Goal: Task Accomplishment & Management: Manage account settings

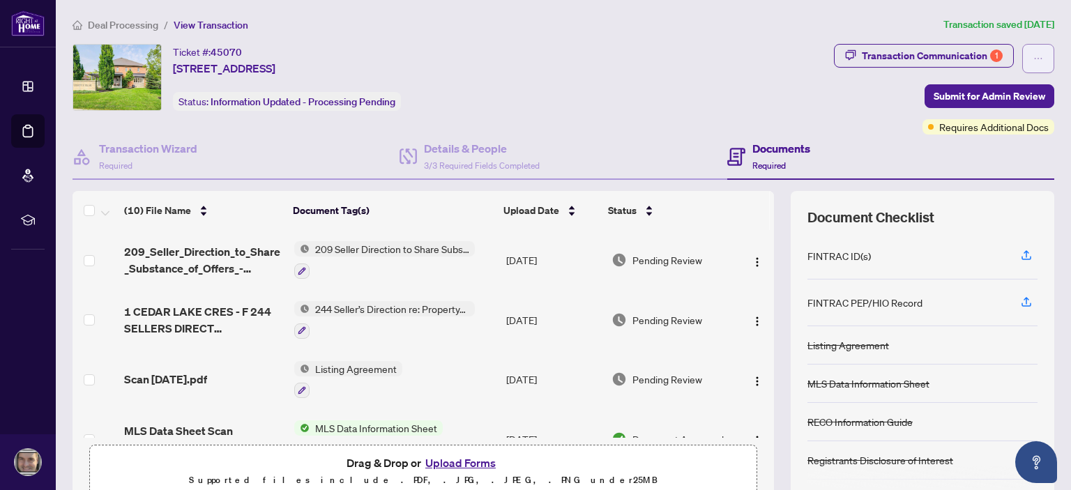
click at [1022, 55] on button "button" at bounding box center [1038, 58] width 32 height 29
click at [435, 469] on button "Upload Forms" at bounding box center [460, 463] width 79 height 18
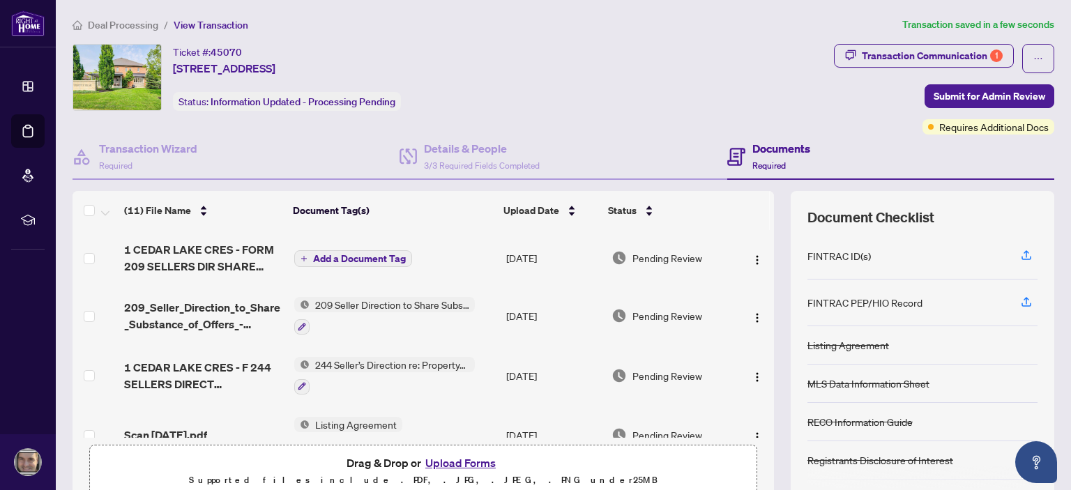
click at [388, 260] on span "Add a Document Tag" at bounding box center [359, 259] width 93 height 10
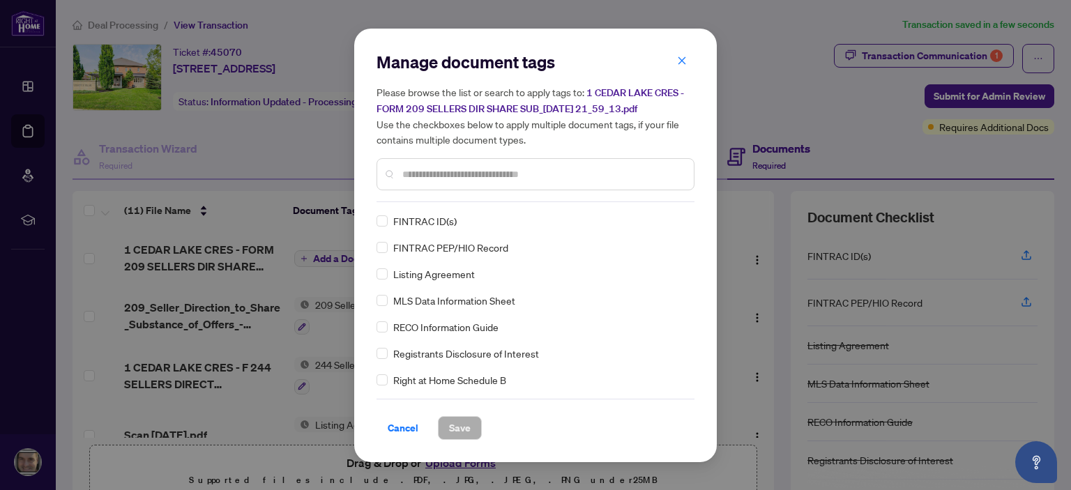
click at [452, 178] on input "text" at bounding box center [542, 174] width 280 height 15
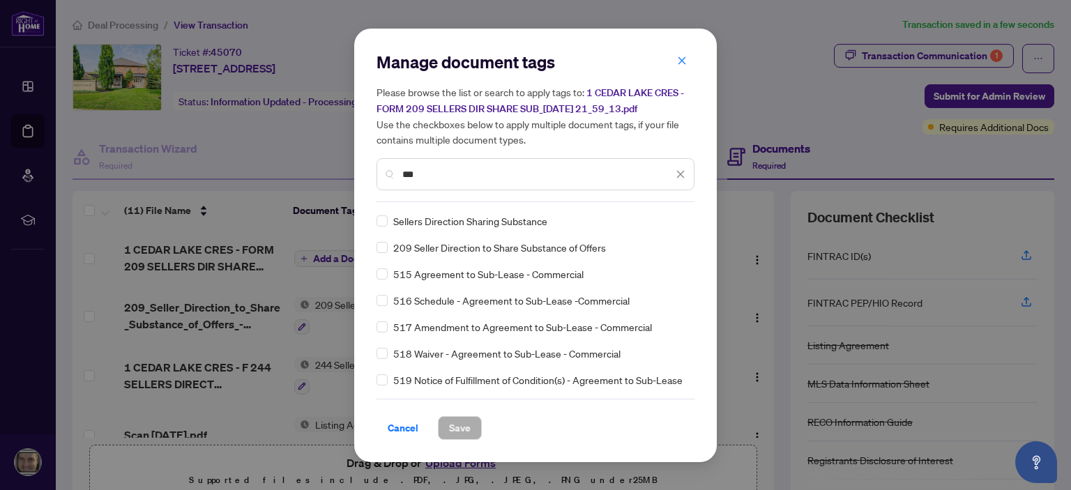
type input "***"
click at [388, 247] on div "209 Seller Direction to Share Substance of Offers" at bounding box center [531, 247] width 310 height 15
click at [452, 434] on span "Save" at bounding box center [460, 428] width 22 height 22
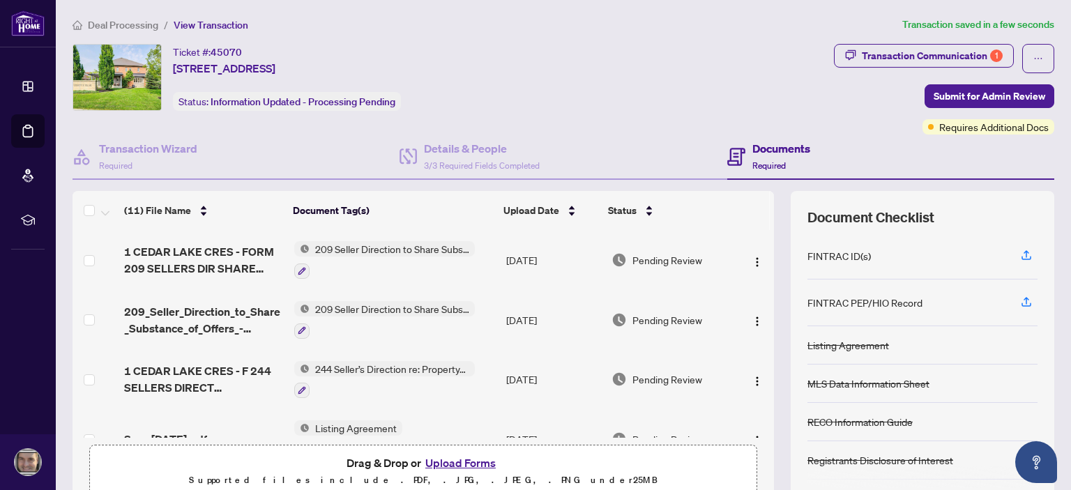
click at [643, 131] on div "Ticket #: 45070 [STREET_ADDRESS] Status: Information Updated - Processing Pendi…" at bounding box center [450, 89] width 761 height 91
click at [462, 463] on button "Upload Forms" at bounding box center [460, 463] width 79 height 18
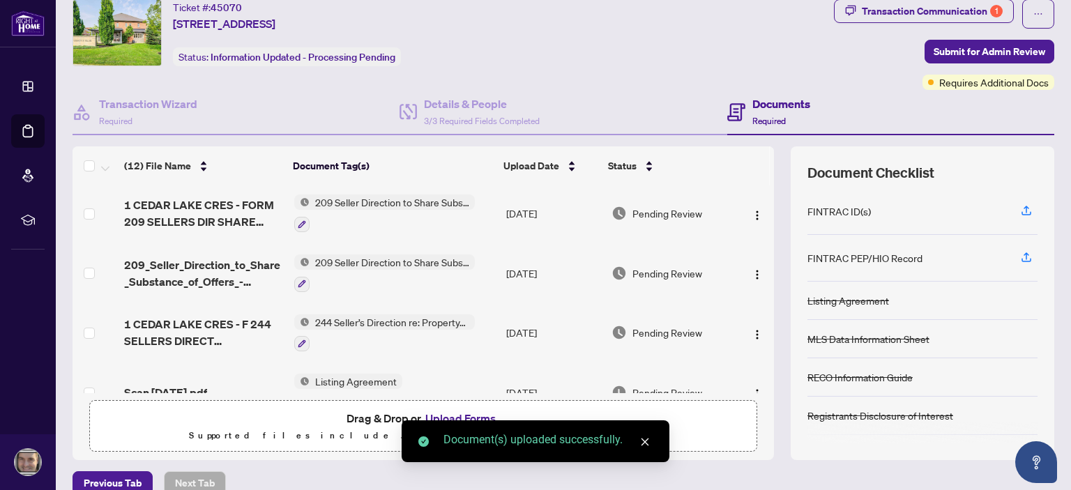
scroll to position [59, 0]
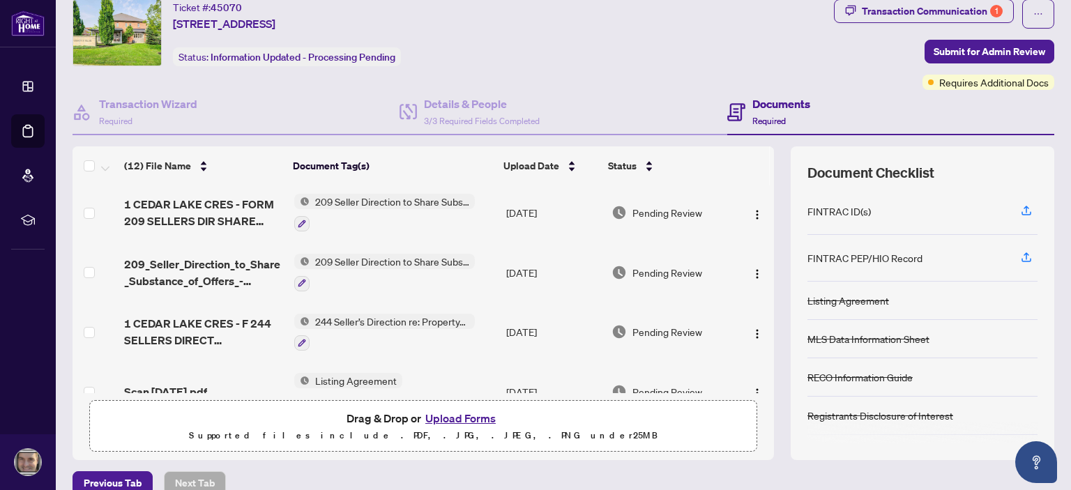
click at [452, 413] on button "Upload Forms" at bounding box center [460, 418] width 79 height 18
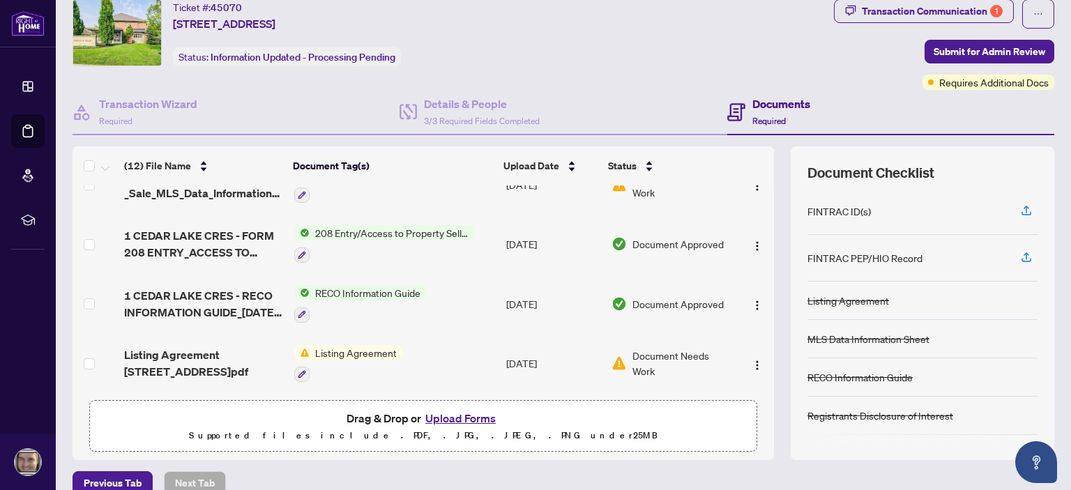
scroll to position [0, 0]
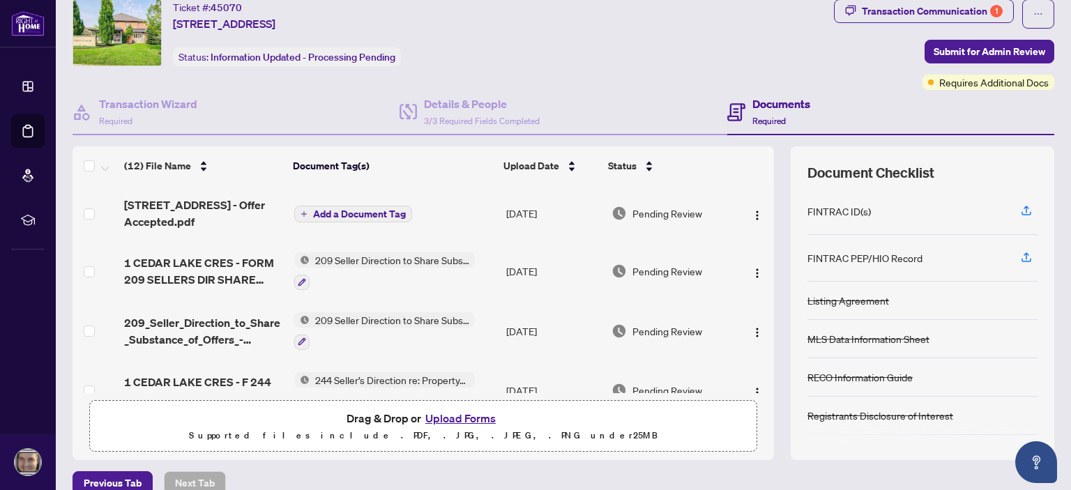
click at [359, 211] on span "Add a Document Tag" at bounding box center [359, 214] width 93 height 10
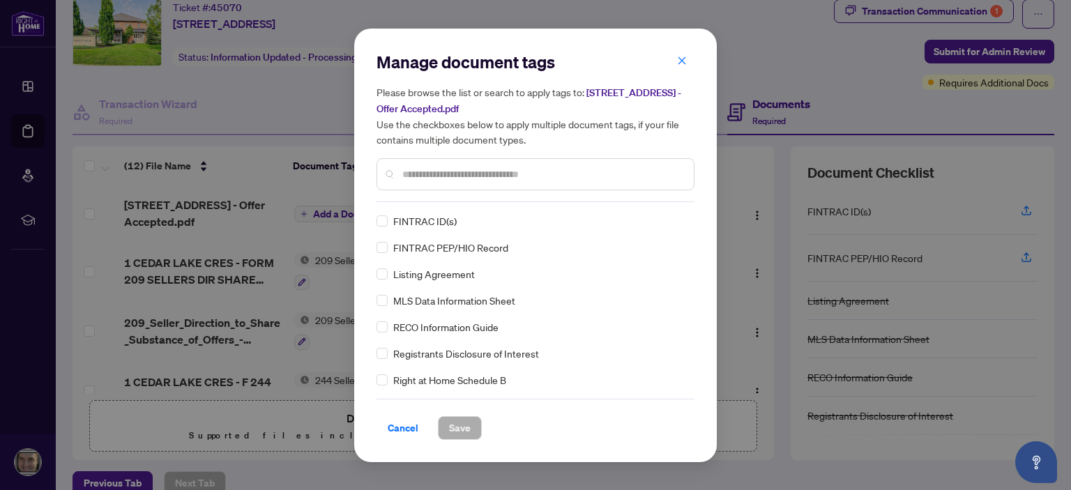
click at [450, 200] on div "Manage document tags Please browse the list or search to apply tags to: [STREET…" at bounding box center [535, 126] width 318 height 151
click at [457, 174] on input "text" at bounding box center [542, 174] width 280 height 15
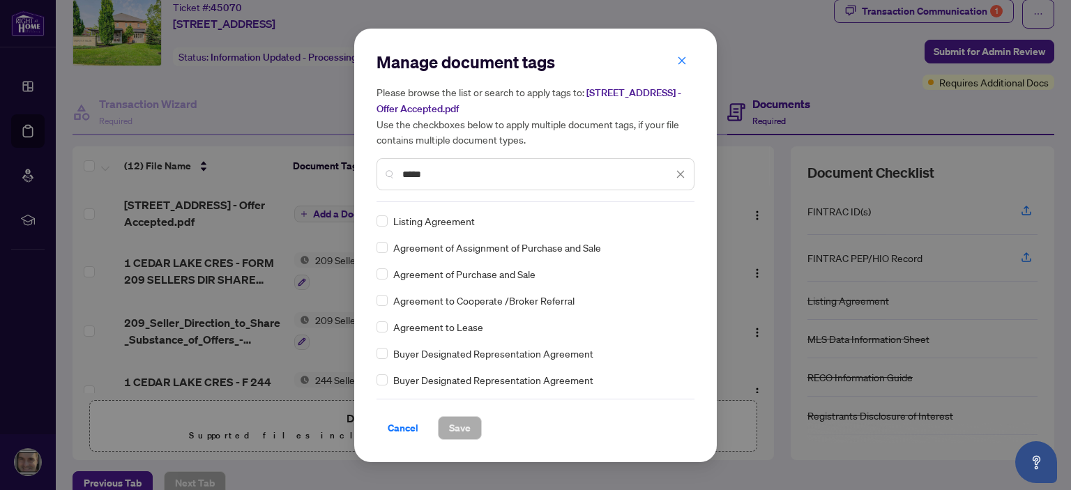
type input "*****"
click at [449, 429] on span "Save" at bounding box center [460, 428] width 22 height 22
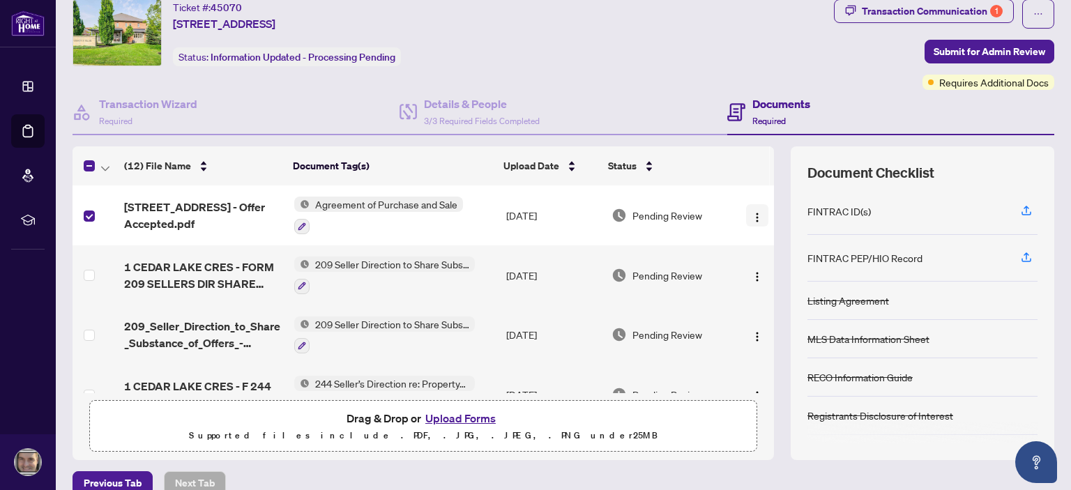
click at [751, 214] on button "button" at bounding box center [757, 215] width 22 height 22
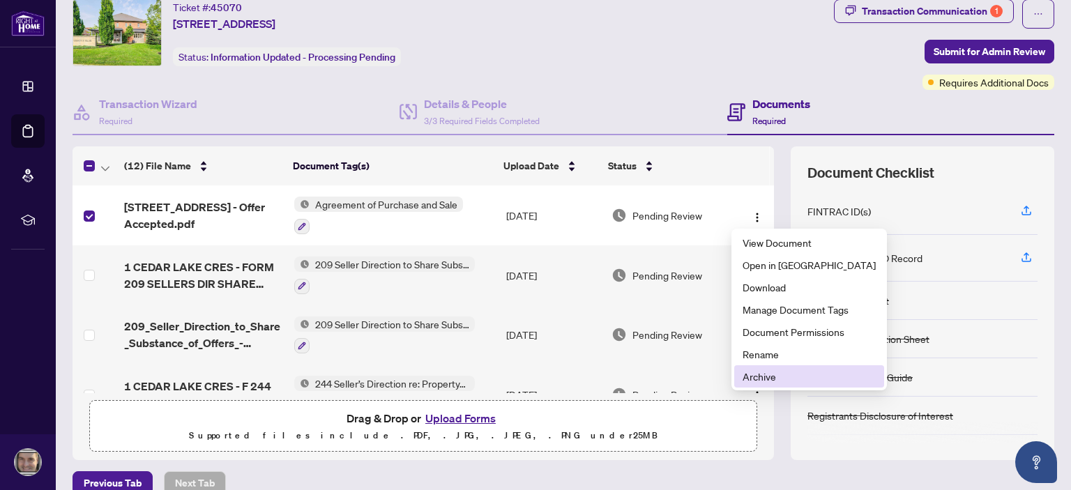
click at [777, 379] on span "Archive" at bounding box center [808, 376] width 133 height 15
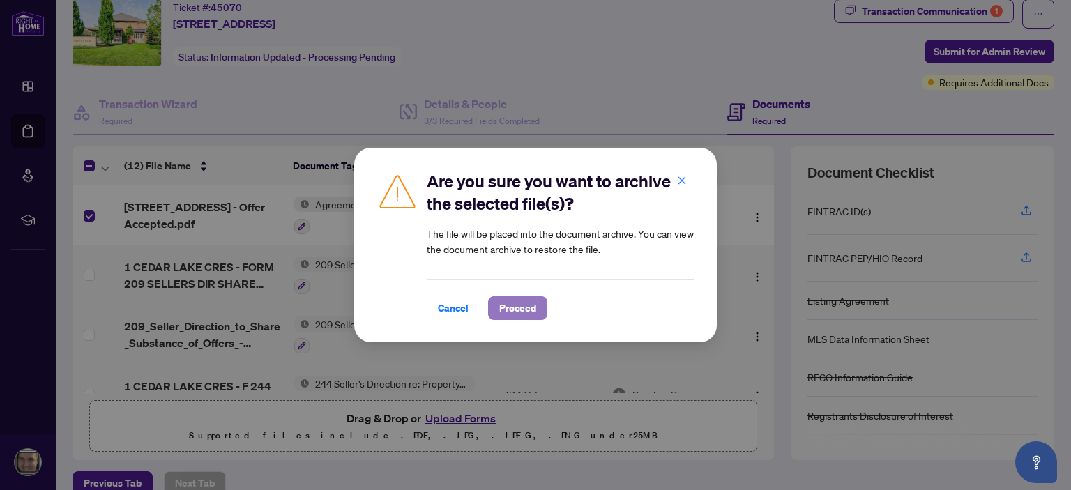
click at [511, 310] on span "Proceed" at bounding box center [517, 308] width 37 height 22
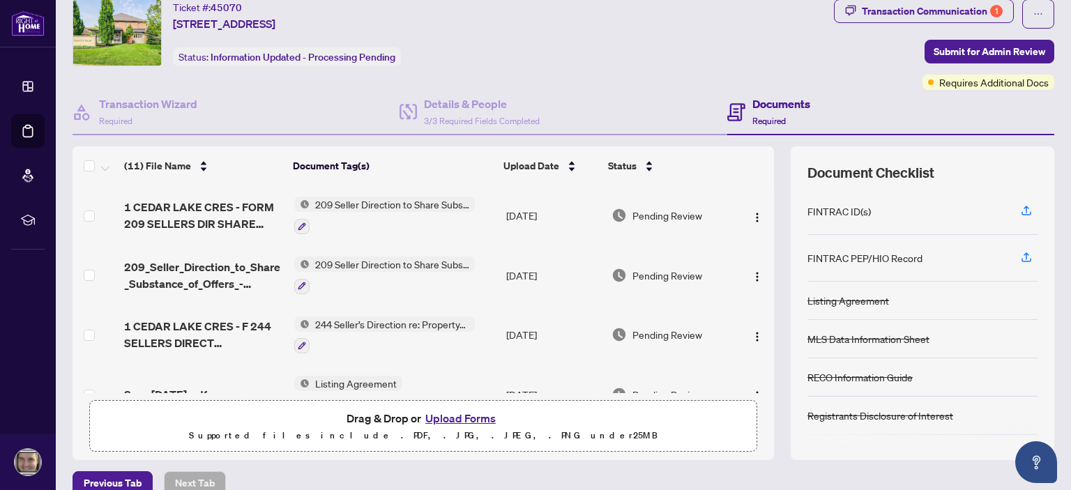
click at [471, 411] on button "Upload Forms" at bounding box center [460, 418] width 79 height 18
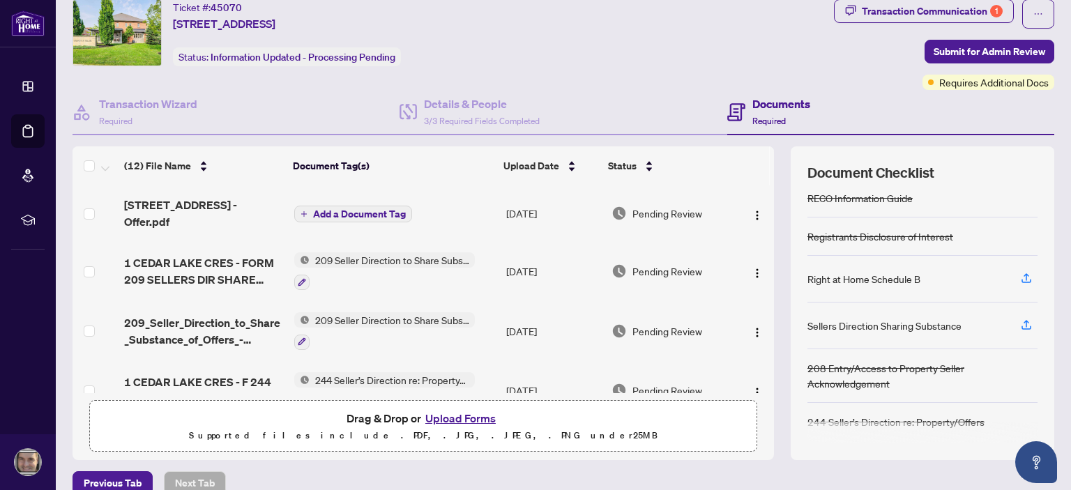
click at [388, 211] on span "Add a Document Tag" at bounding box center [359, 214] width 93 height 10
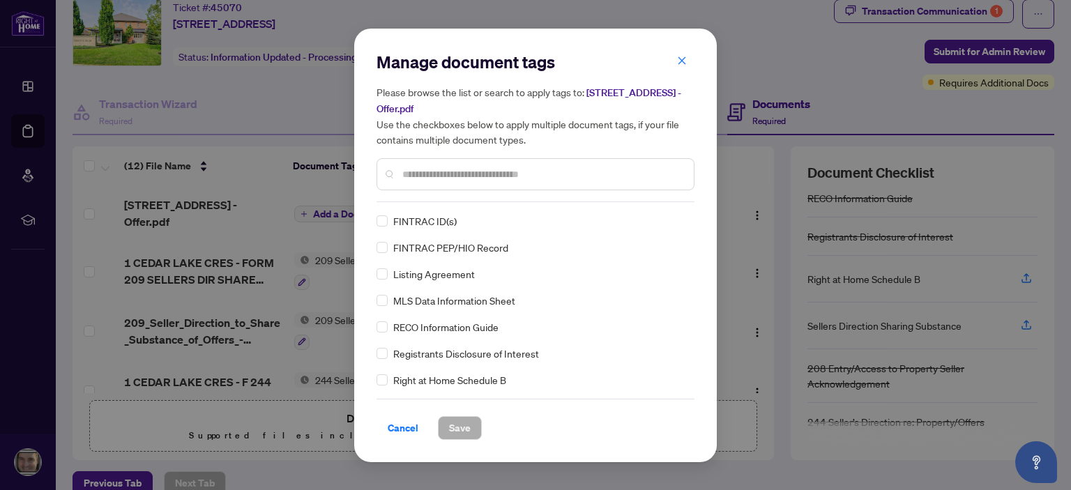
click at [453, 195] on div "Manage document tags Please browse the list or search to apply tags to: [STREET…" at bounding box center [535, 126] width 318 height 151
click at [458, 170] on input "text" at bounding box center [542, 174] width 280 height 15
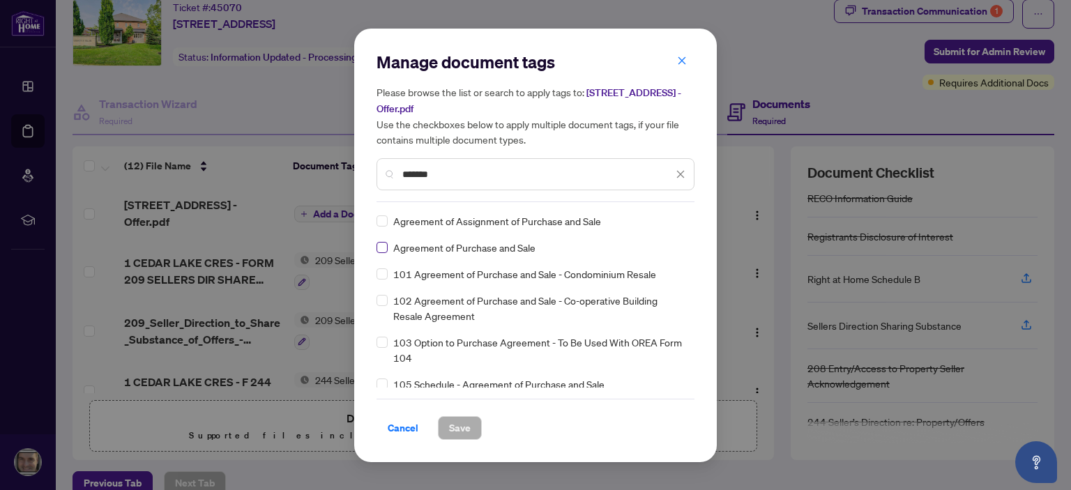
type input "*******"
click at [459, 432] on span "Save" at bounding box center [460, 428] width 22 height 22
